Goal: Information Seeking & Learning: Learn about a topic

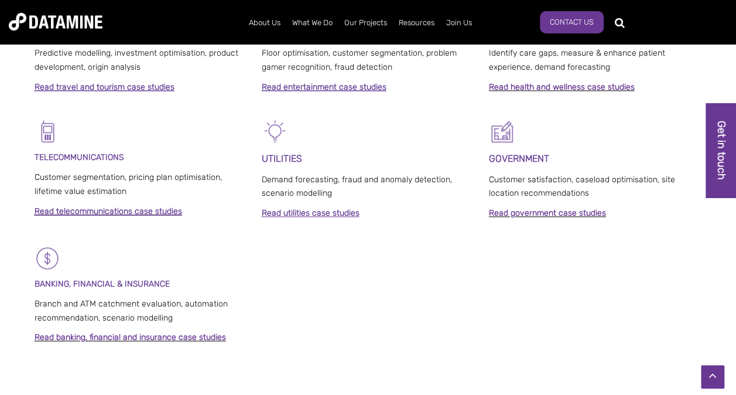
scroll to position [745, 0]
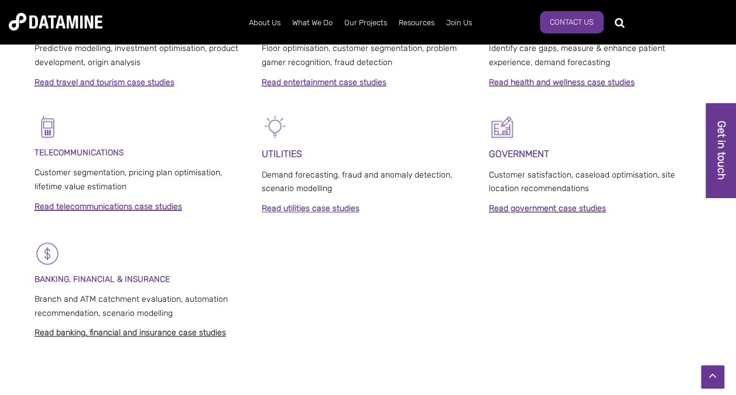
click at [170, 333] on link "Read banking, financial and insurance case studies" at bounding box center [130, 332] width 191 height 10
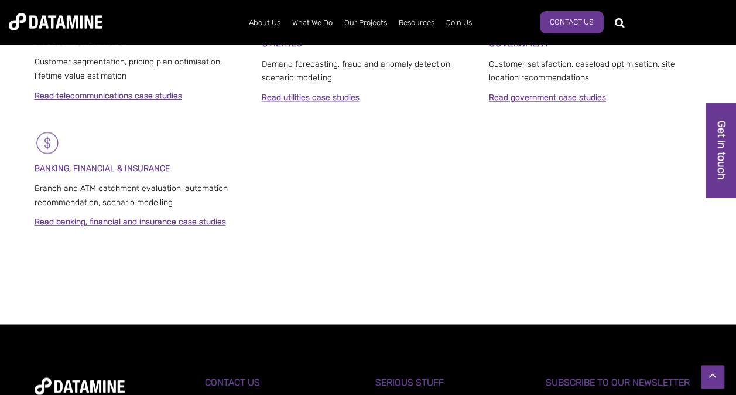
scroll to position [745, 0]
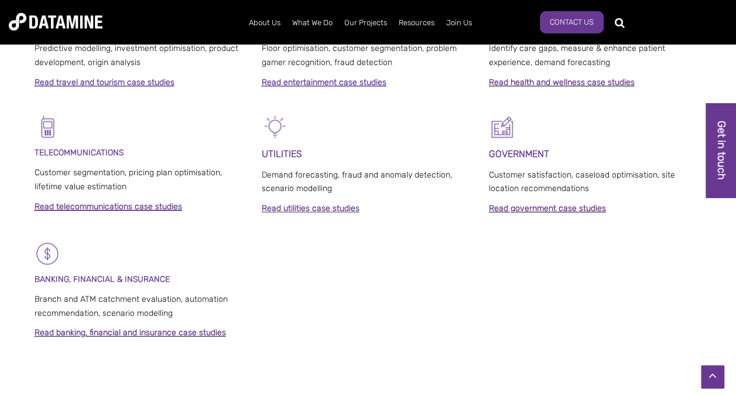
click at [297, 208] on strong "Read utilities case studies" at bounding box center [311, 208] width 98 height 10
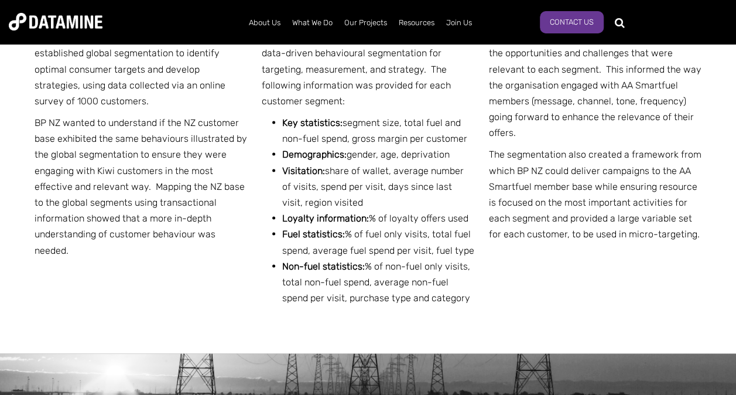
scroll to position [1109, 0]
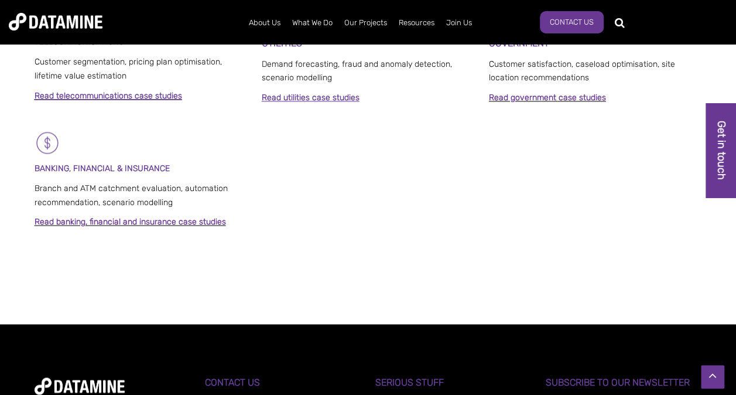
scroll to position [745, 0]
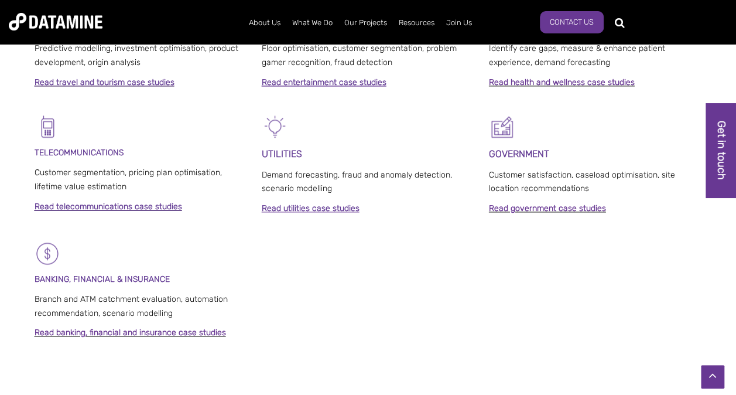
click at [152, 83] on strong "Read travel and tourism case studies" at bounding box center [105, 82] width 140 height 10
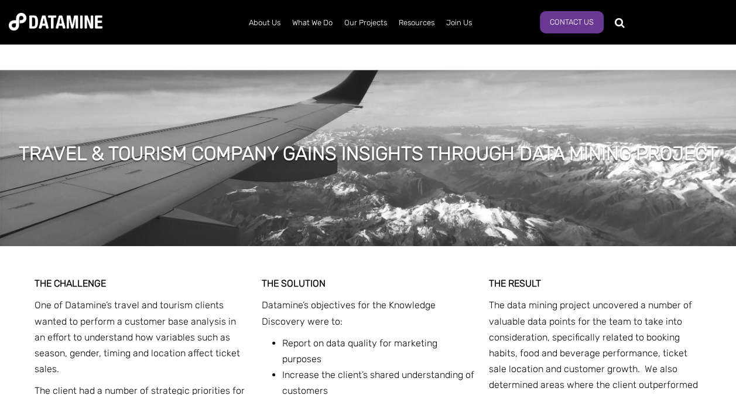
scroll to position [1878, 0]
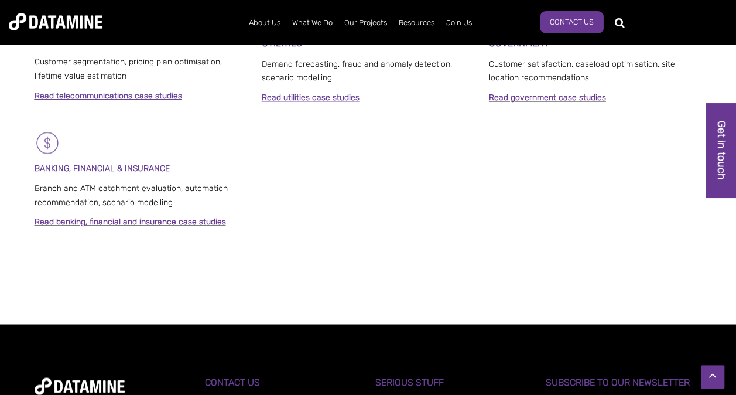
scroll to position [745, 0]
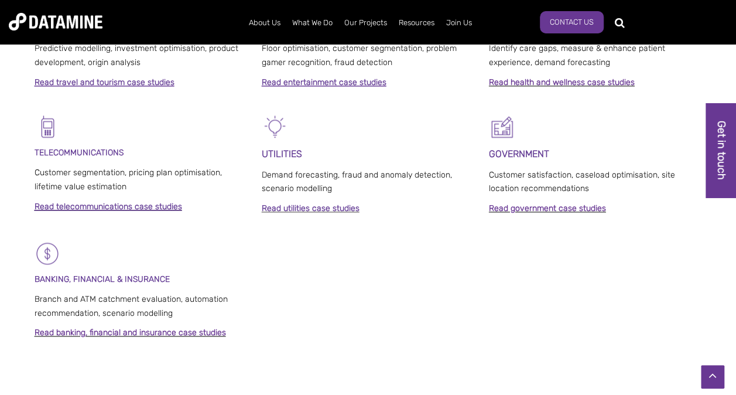
click at [328, 212] on strong "Read utilities case studies" at bounding box center [311, 208] width 98 height 10
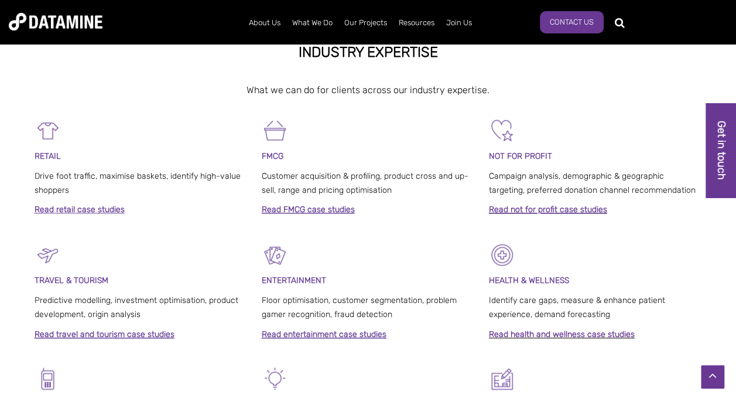
scroll to position [481, 0]
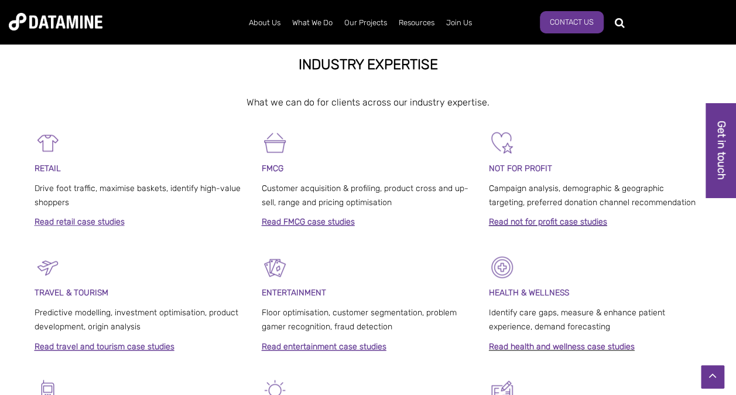
click at [338, 220] on link "Read FMCG case studies" at bounding box center [308, 222] width 93 height 10
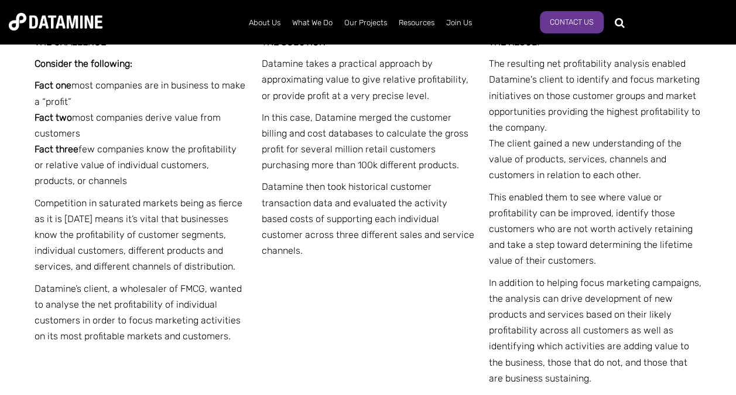
scroll to position [2284, 0]
